Goal: Task Accomplishment & Management: Use online tool/utility

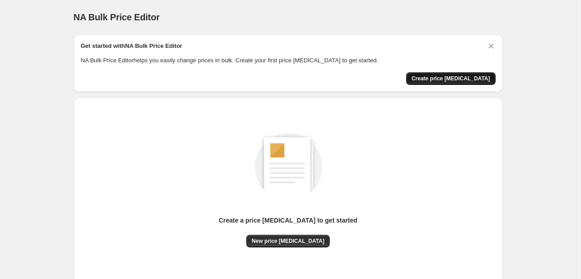
click at [443, 76] on span "Create price [MEDICAL_DATA]" at bounding box center [451, 78] width 79 height 7
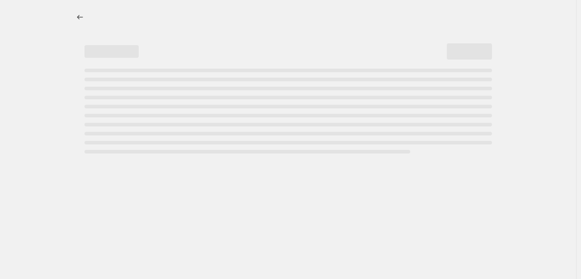
select select "percentage"
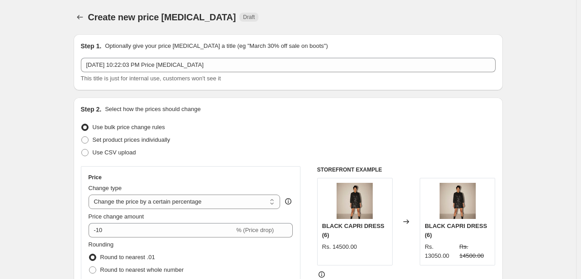
click at [221, 56] on div "Step 1. Optionally give your price [MEDICAL_DATA] a title (eg "March 30% off sa…" at bounding box center [288, 63] width 415 height 42
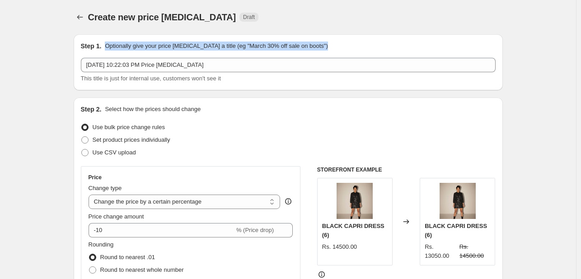
click at [221, 56] on div "Step 1. Optionally give your price [MEDICAL_DATA] a title (eg "March 30% off sa…" at bounding box center [288, 63] width 415 height 42
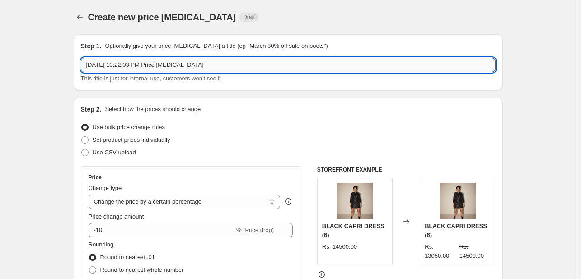
click at [217, 61] on input "[DATE] 10:22:03 PM Price [MEDICAL_DATA]" at bounding box center [288, 65] width 415 height 14
type input "NEW PRICE"
click at [125, 241] on fieldset "Rounding Round to nearest .01 Round to nearest whole number End prices in .99 E…" at bounding box center [136, 270] width 95 height 61
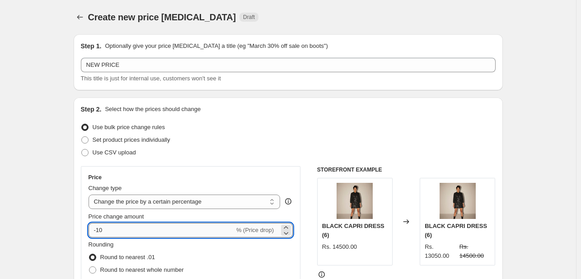
click at [114, 229] on input "-10" at bounding box center [162, 230] width 146 height 14
type input "-1"
type input "-6"
type input "6"
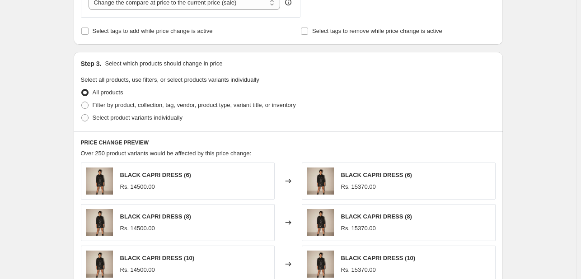
scroll to position [371, 0]
click at [87, 105] on span at bounding box center [84, 104] width 7 height 7
click at [82, 102] on input "Filter by product, collection, tag, vendor, product type, variant title, or inv…" at bounding box center [81, 101] width 0 height 0
radio input "true"
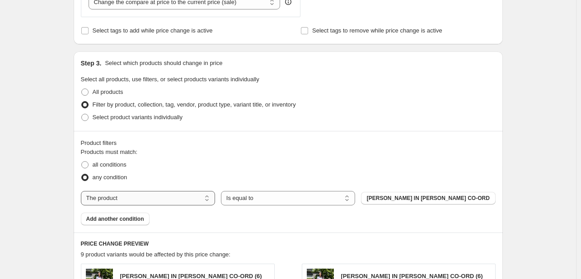
click at [190, 201] on select "The product The product's collection The product's tag The product's vendor The…" at bounding box center [148, 198] width 134 height 14
select select "collection"
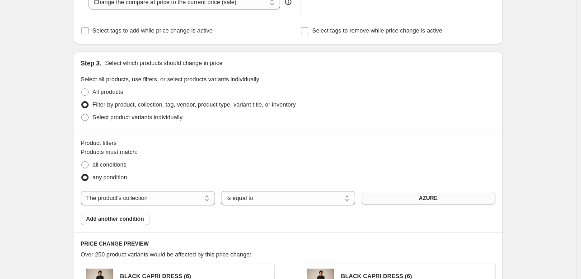
click at [399, 197] on button "AZURE" at bounding box center [428, 198] width 134 height 13
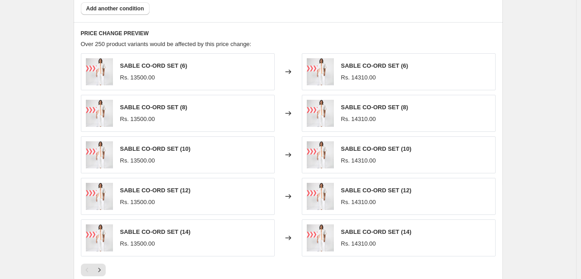
scroll to position [725, 0]
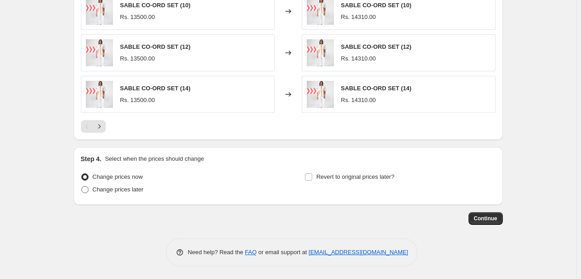
click at [128, 193] on span "Change prices later" at bounding box center [118, 189] width 51 height 9
click at [82, 187] on input "Change prices later" at bounding box center [81, 186] width 0 height 0
radio input "true"
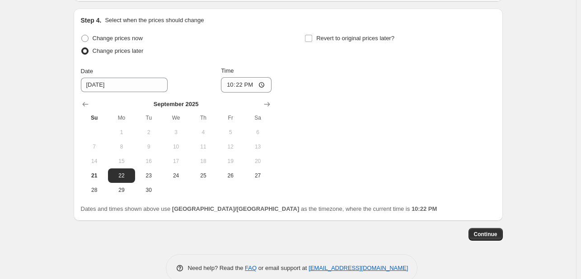
scroll to position [864, 0]
click at [245, 83] on input "22:22" at bounding box center [246, 84] width 51 height 15
type input "00:00"
click at [348, 72] on div "Change prices now Change prices later Date 9/22/2025 Time 00:00 September 2025 …" at bounding box center [288, 114] width 415 height 165
click at [472, 228] on button "Continue" at bounding box center [486, 234] width 34 height 13
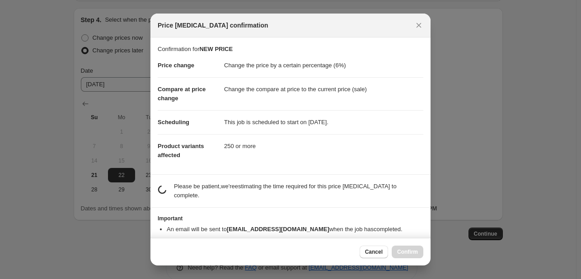
scroll to position [9, 0]
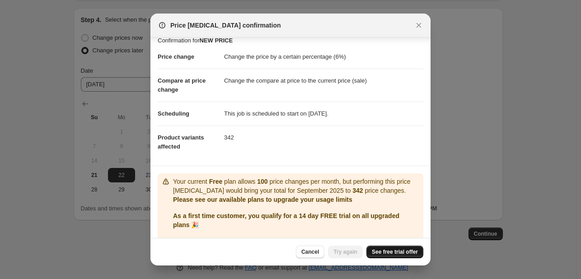
click at [394, 251] on span "See free trial offer" at bounding box center [395, 252] width 46 height 7
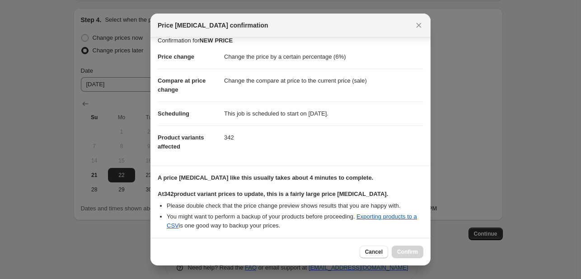
scroll to position [84, 0]
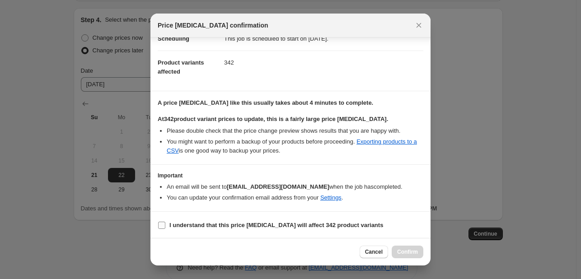
click at [168, 226] on label "I understand that this price change job will affect 342 product variants" at bounding box center [271, 225] width 226 height 13
click at [165, 226] on input "I understand that this price change job will affect 342 product variants" at bounding box center [161, 225] width 7 height 7
checkbox input "true"
click at [414, 253] on span "Confirm" at bounding box center [407, 252] width 21 height 7
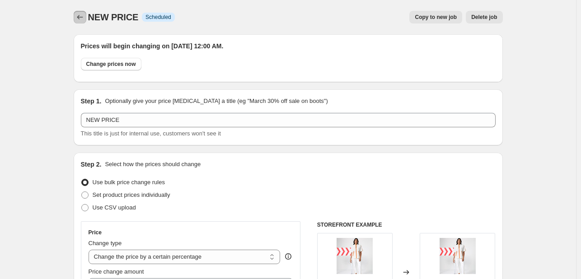
click at [83, 19] on icon "Price change jobs" at bounding box center [79, 17] width 9 height 9
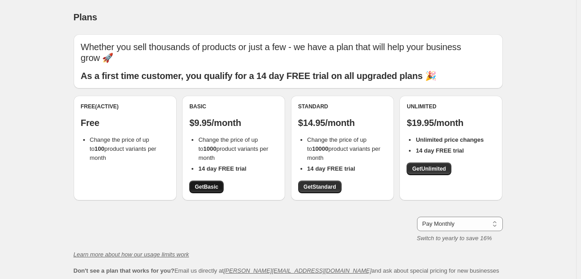
click at [204, 190] on span "Get Basic" at bounding box center [206, 186] width 23 height 7
